Goal: Task Accomplishment & Management: Complete application form

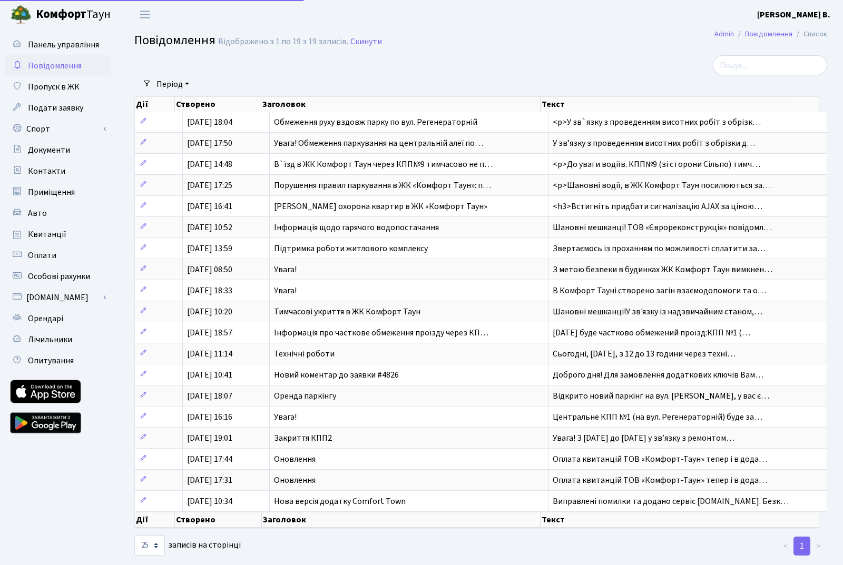
select select "25"
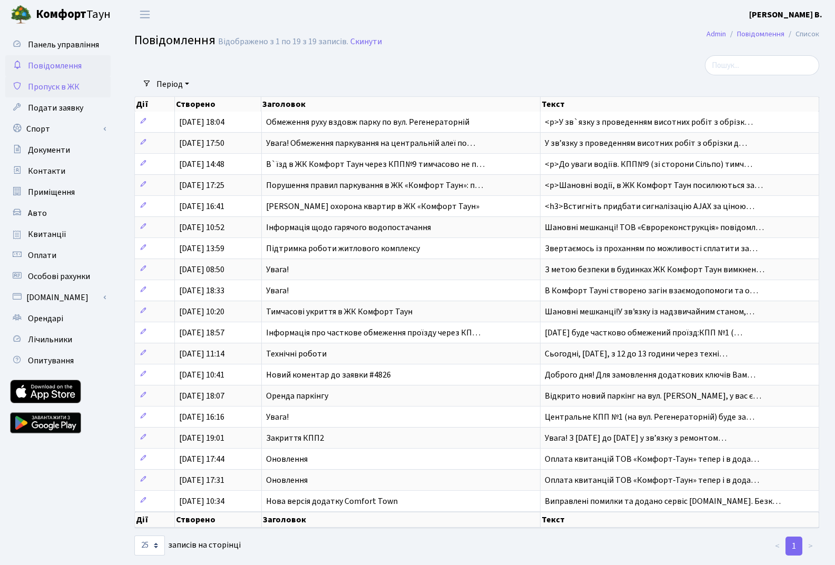
click at [50, 87] on span "Пропуск в ЖК" at bounding box center [54, 87] width 52 height 12
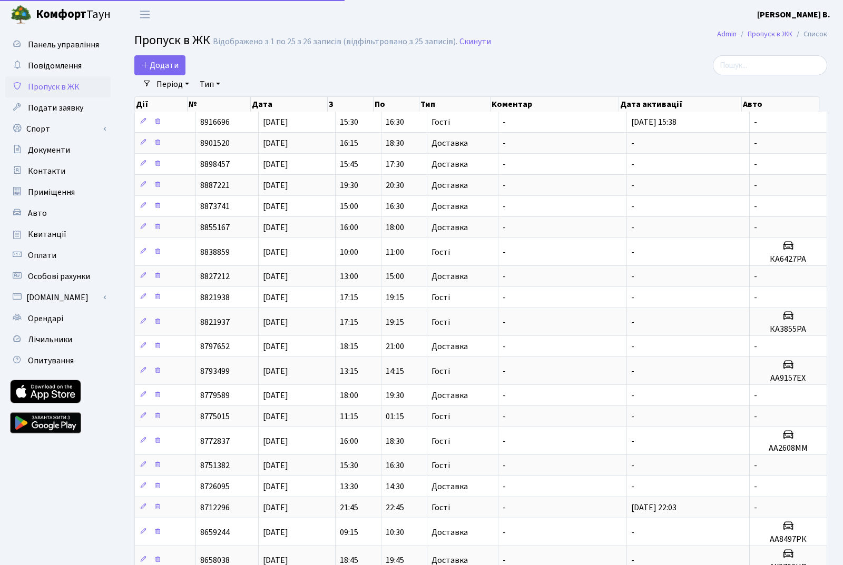
select select "25"
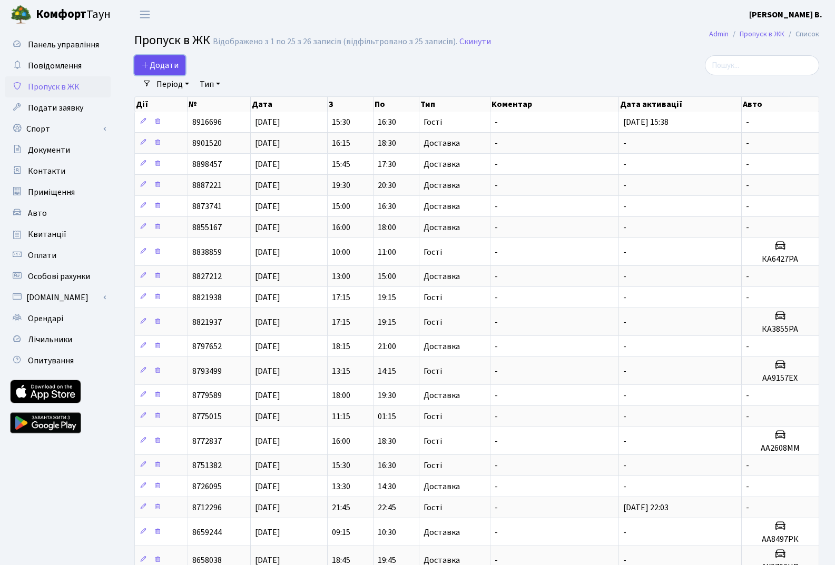
click at [171, 62] on span "Додати" at bounding box center [159, 66] width 37 height 12
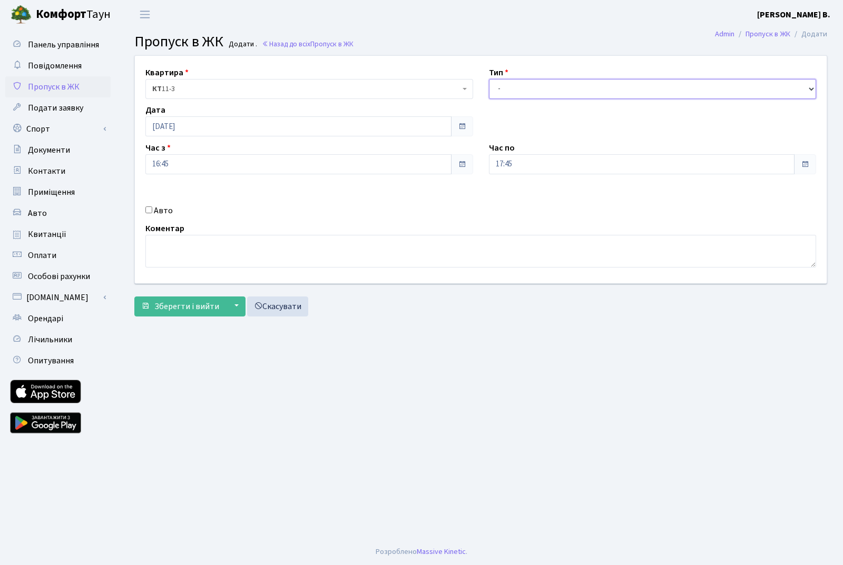
click at [562, 84] on select "- Доставка Таксі Гості Сервіс" at bounding box center [653, 89] width 328 height 20
select select "3"
click at [489, 79] on select "- Доставка Таксі Гості Сервіс" at bounding box center [653, 89] width 328 height 20
click at [147, 210] on input "Авто" at bounding box center [148, 210] width 7 height 7
checkbox input "true"
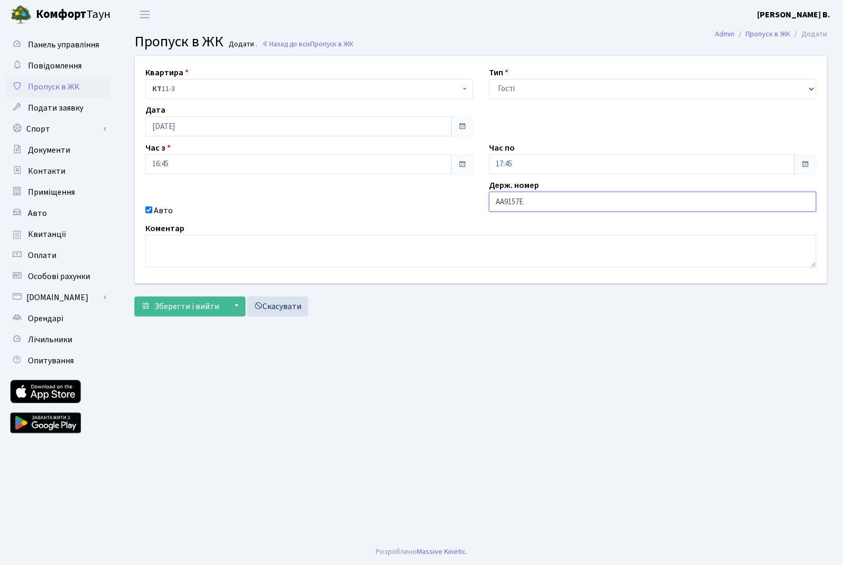
type input "АА9157ЕХ"
click at [419, 341] on main "Admin Пропуск в ЖК Додати Пропуск в ЖК Додати . Назад до всіх Пропуск в ЖК Квар…" at bounding box center [481, 284] width 724 height 510
click at [190, 307] on span "Зберегти і вийти" at bounding box center [186, 307] width 65 height 12
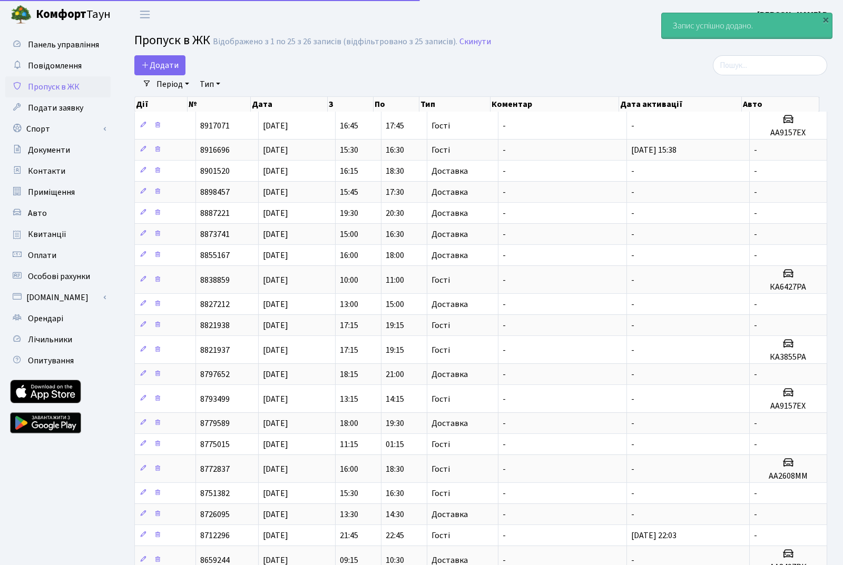
select select "25"
